Goal: Task Accomplishment & Management: Manage account settings

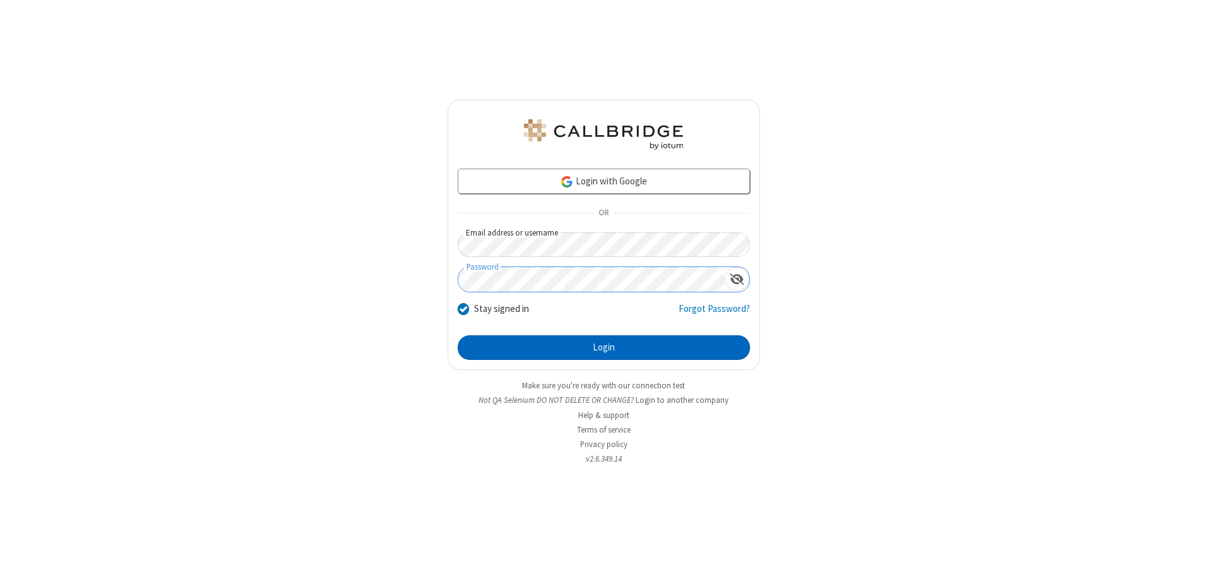
click at [603, 347] on button "Login" at bounding box center [604, 347] width 292 height 25
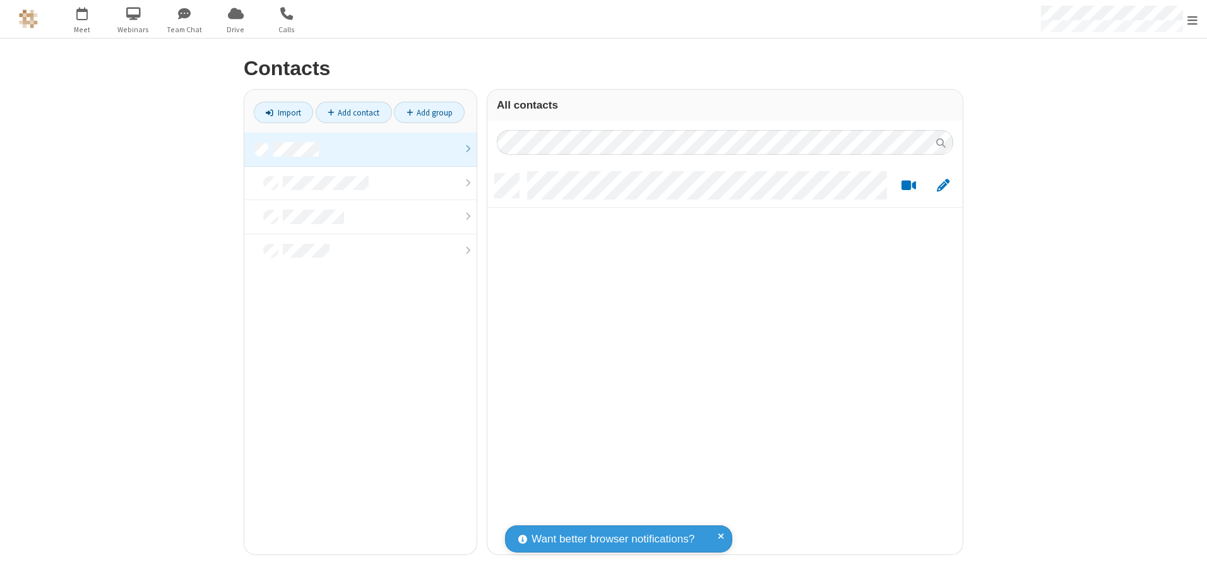
scroll to position [381, 466]
click at [360, 149] on link at bounding box center [360, 150] width 232 height 34
click at [353, 112] on link "Add contact" at bounding box center [354, 112] width 76 height 21
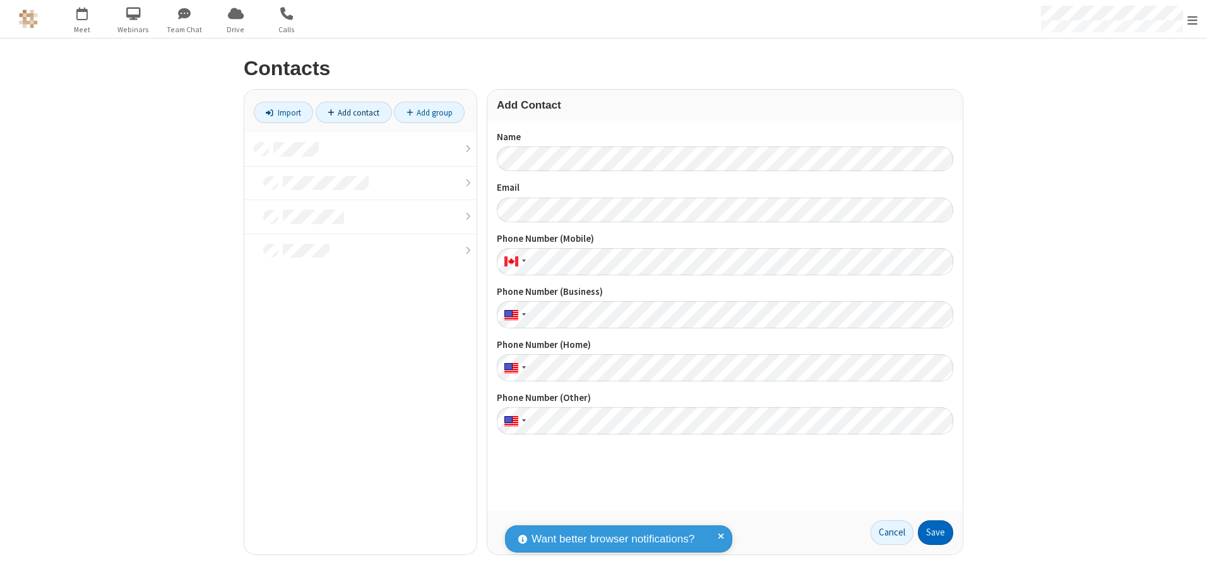
click at [935, 532] on button "Save" at bounding box center [935, 532] width 35 height 25
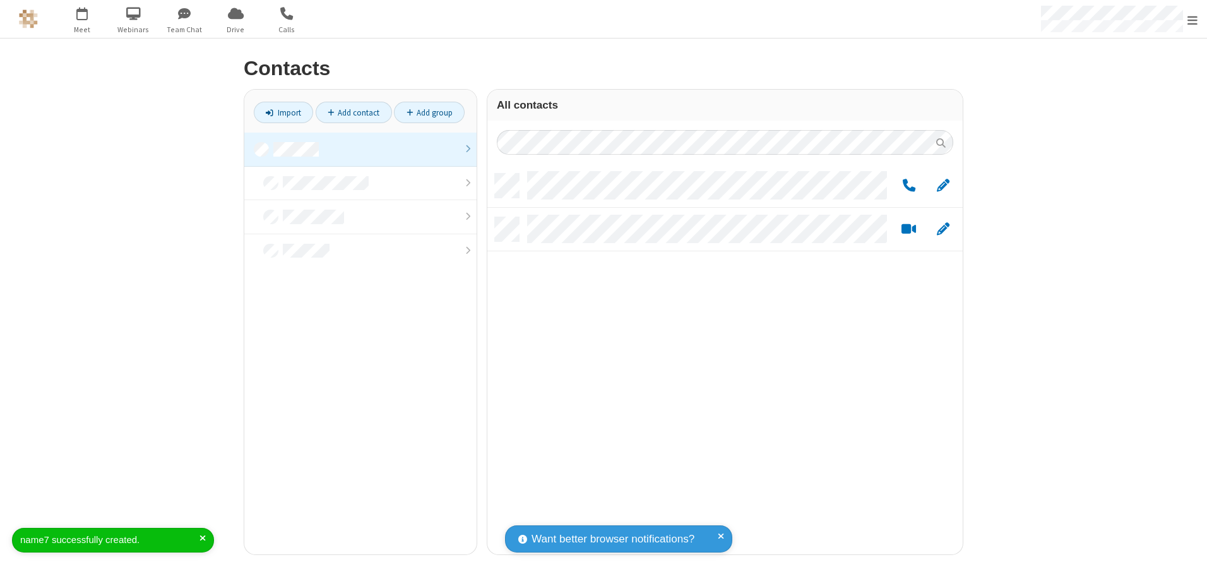
scroll to position [381, 466]
